Goal: Task Accomplishment & Management: Use online tool/utility

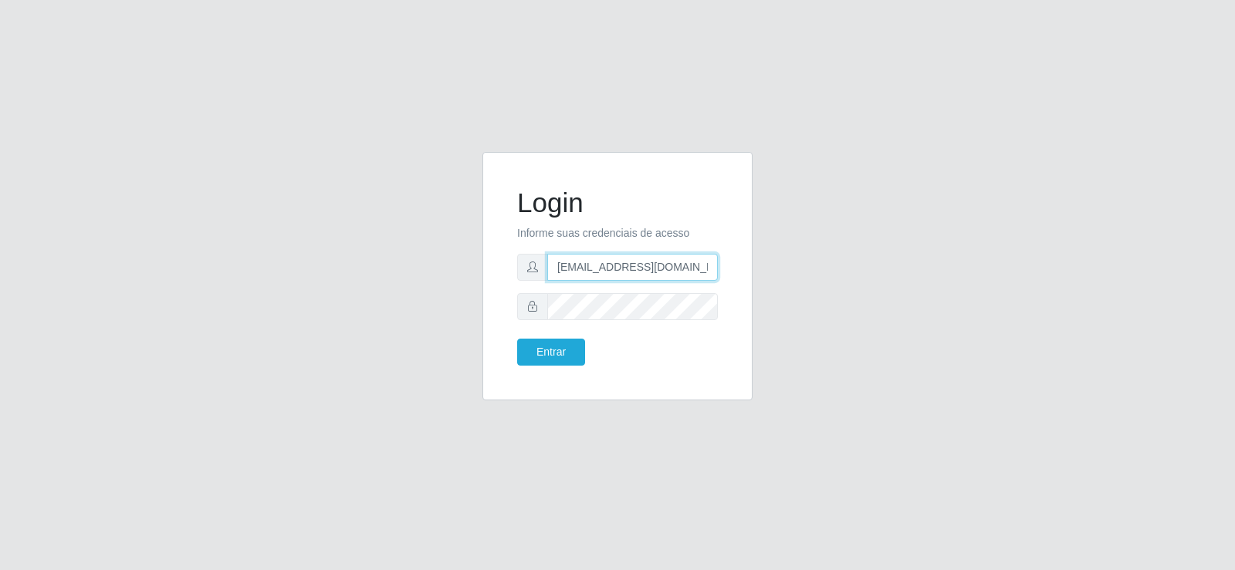
drag, startPoint x: 681, startPoint y: 276, endPoint x: 330, endPoint y: 286, distance: 351.4
click at [330, 286] on div "Login Informe suas credenciais de acesso [EMAIL_ADDRESS][DOMAIN_NAME] Entrar" at bounding box center [618, 285] width 880 height 267
type input "[DOMAIN_NAME]"
drag, startPoint x: 462, startPoint y: 245, endPoint x: 370, endPoint y: 249, distance: 91.9
click at [367, 249] on div "Login Informe suas credenciais de acesso [DOMAIN_NAME] Entrar" at bounding box center [618, 285] width 880 height 267
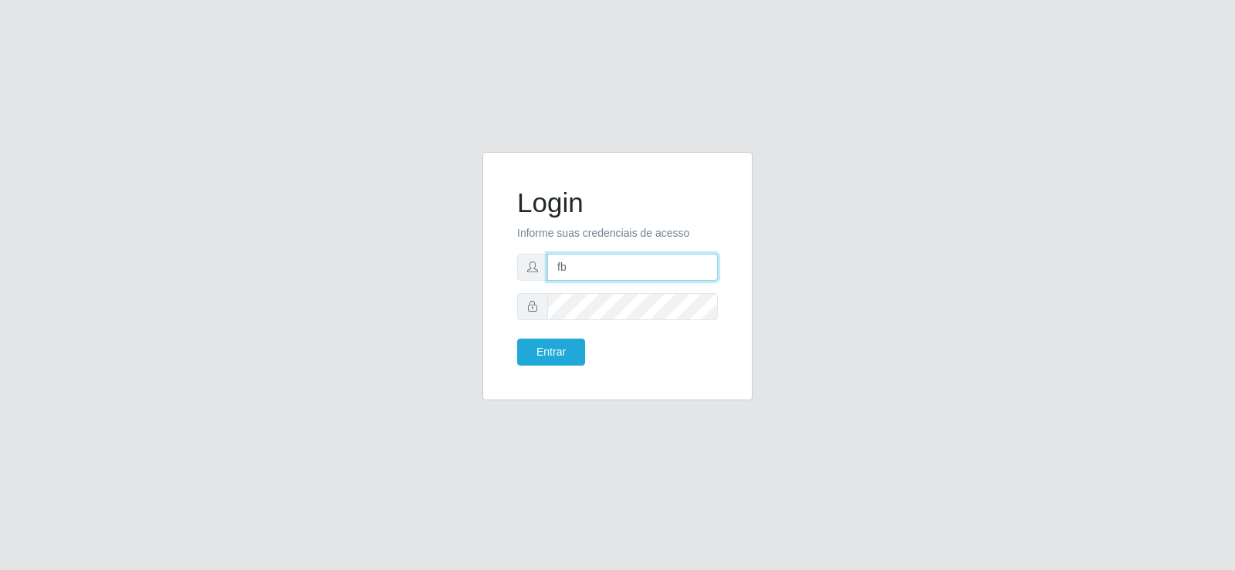
type input "[EMAIL_ADDRESS][DOMAIN_NAME]"
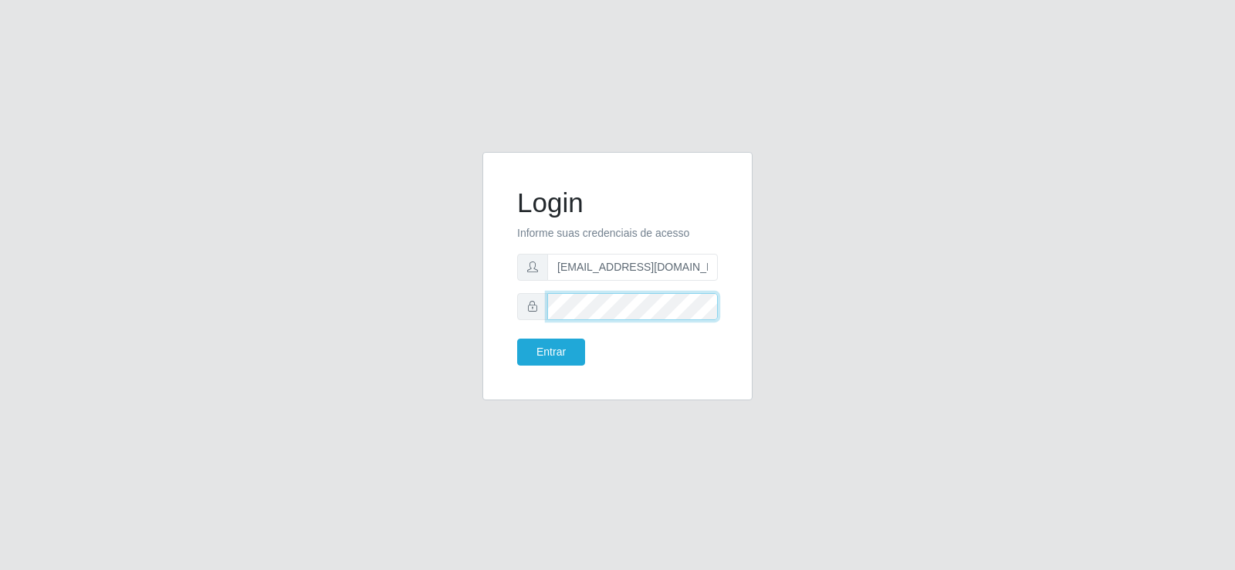
click at [518, 316] on div at bounding box center [617, 306] width 201 height 27
click at [553, 345] on button "Entrar" at bounding box center [551, 352] width 68 height 27
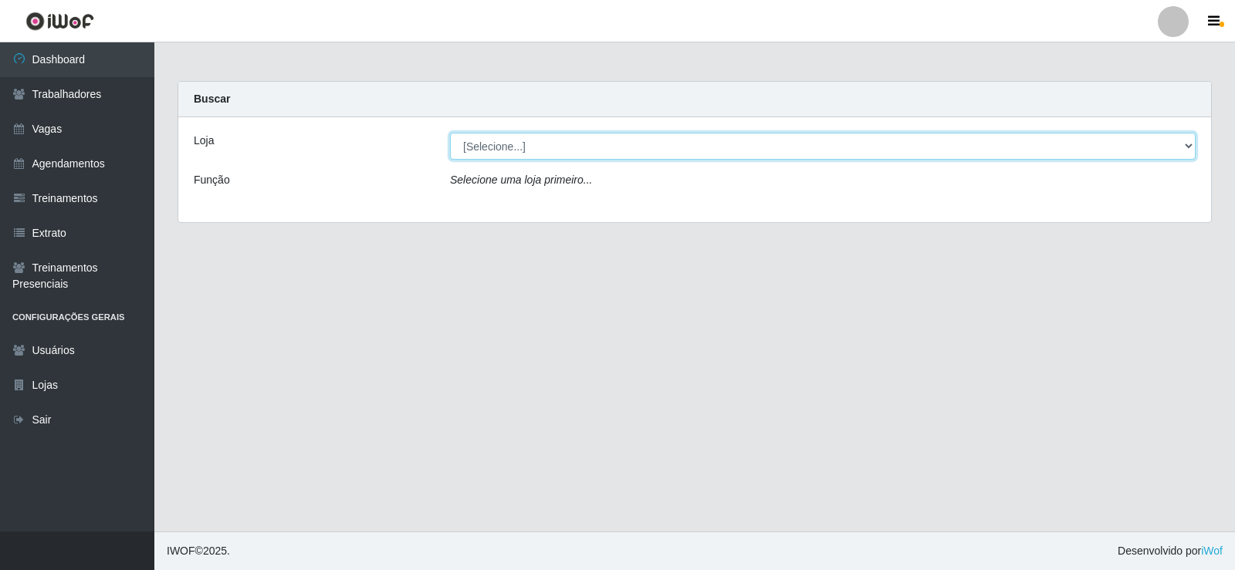
click at [587, 148] on select "[Selecione...] Supermercado Tadeu - [GEOGRAPHIC_DATA]" at bounding box center [823, 146] width 746 height 27
select select "195"
click at [450, 133] on select "[Selecione...] Supermercado Tadeu - [GEOGRAPHIC_DATA]" at bounding box center [823, 146] width 746 height 27
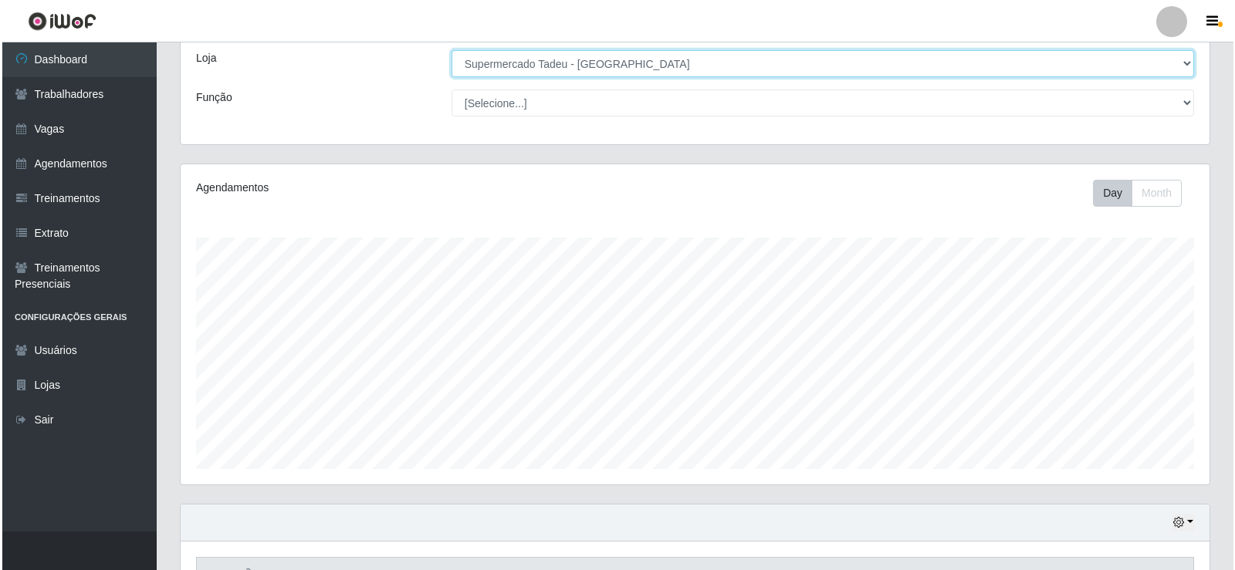
scroll to position [386, 0]
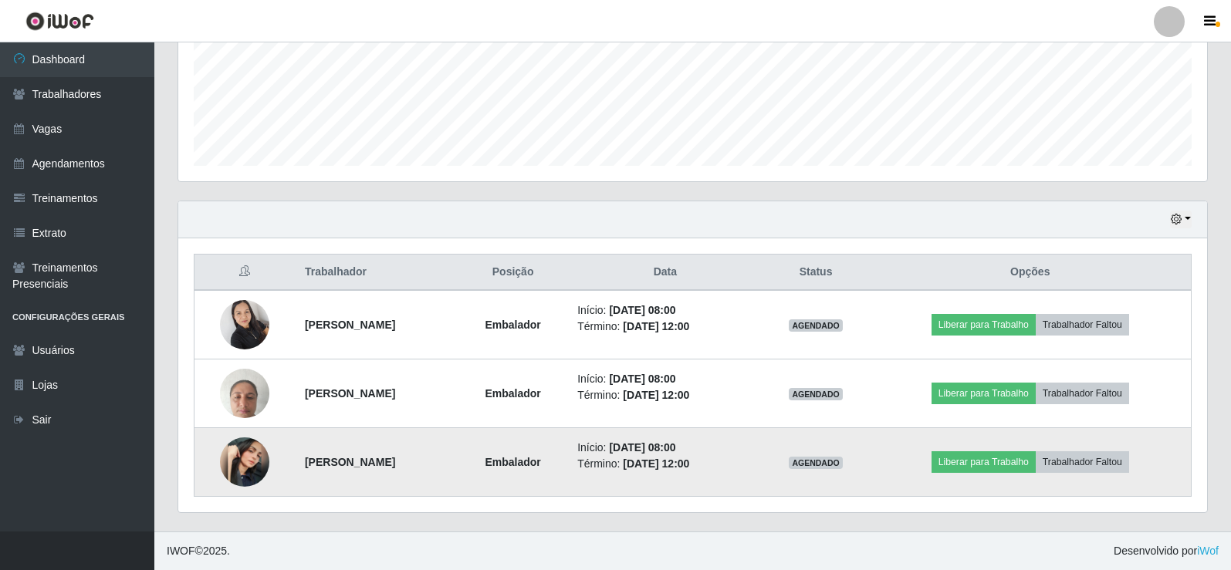
click at [241, 456] on img at bounding box center [244, 462] width 49 height 49
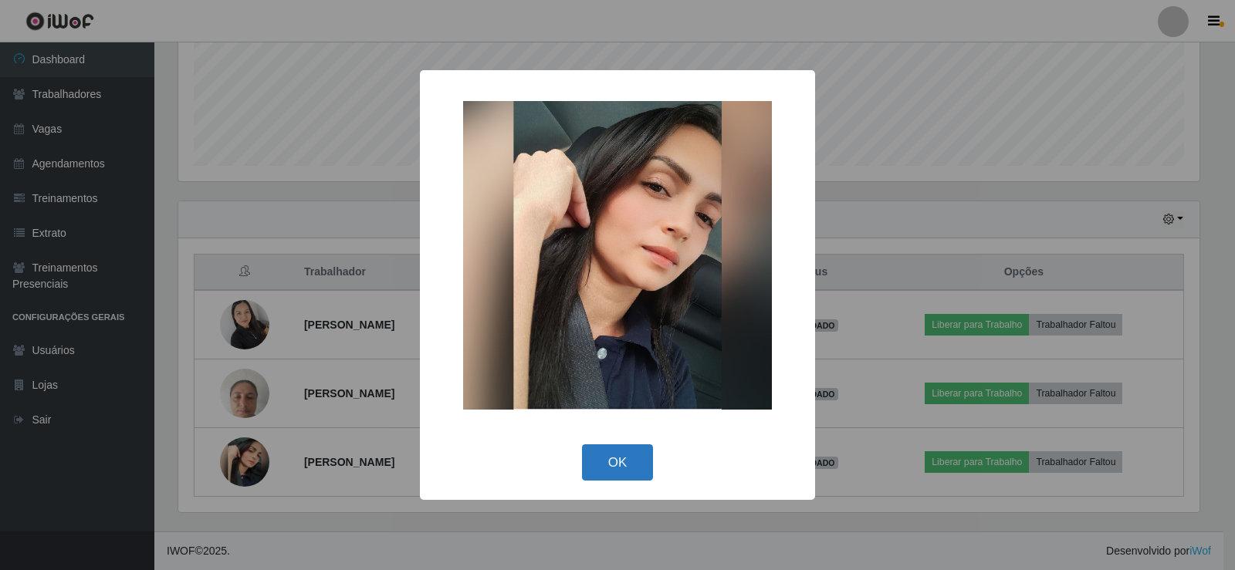
click at [618, 469] on button "OK" at bounding box center [618, 463] width 72 height 36
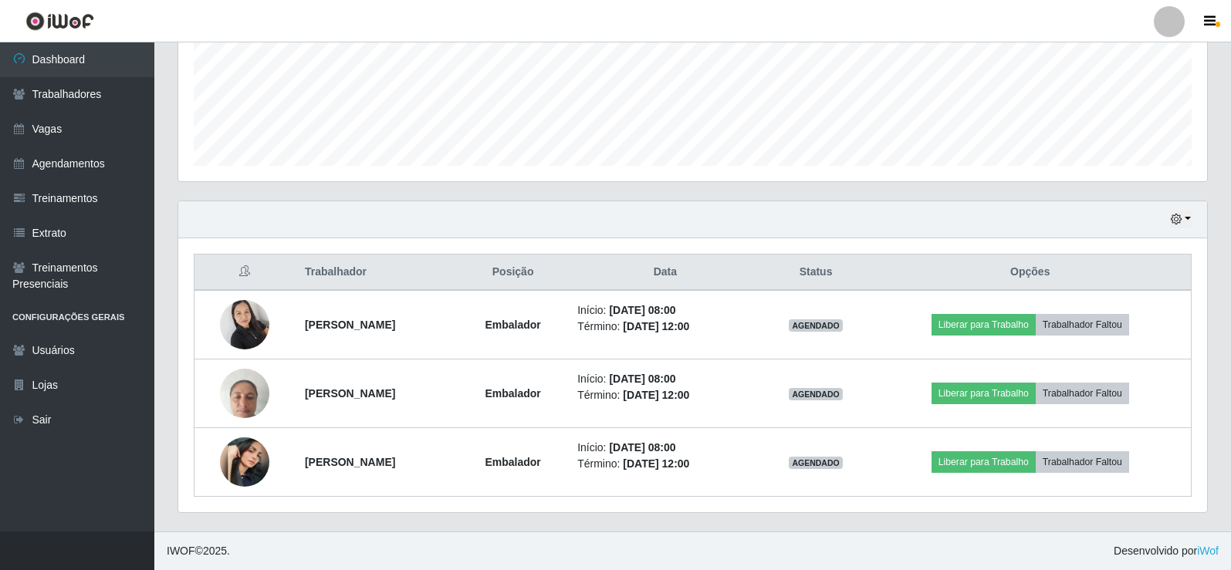
scroll to position [320, 1029]
